Goal: Find specific page/section: Find specific page/section

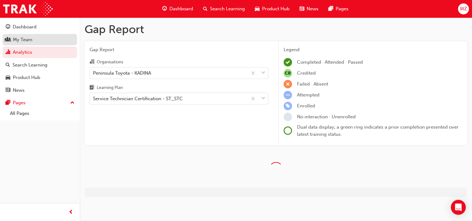
click at [35, 38] on div "My Team" at bounding box center [40, 40] width 68 height 8
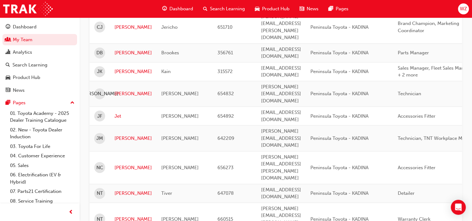
scroll to position [472, 0]
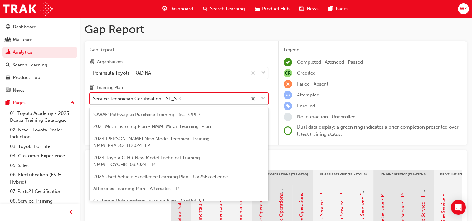
click at [167, 100] on div "Service Technician Certification - ST_STC" at bounding box center [138, 98] width 90 height 7
click at [94, 100] on input "Learning Plan option Service Technician Certification - ST_STC focused, 22 of 3…" at bounding box center [93, 98] width 1 height 5
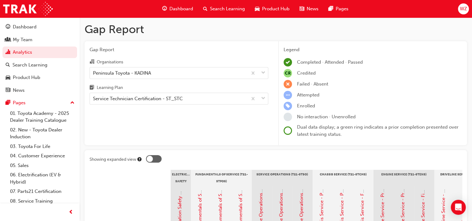
click at [181, 32] on h1 "Gap Report" at bounding box center [276, 29] width 383 height 14
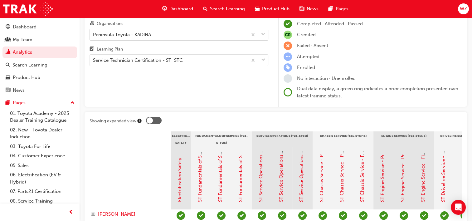
scroll to position [0, 0]
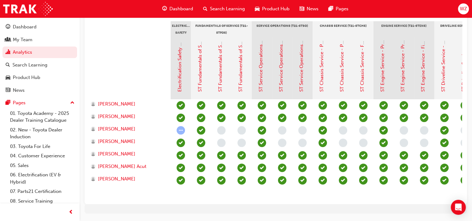
scroll to position [171, 0]
